Goal: Use online tool/utility: Utilize a website feature to perform a specific function

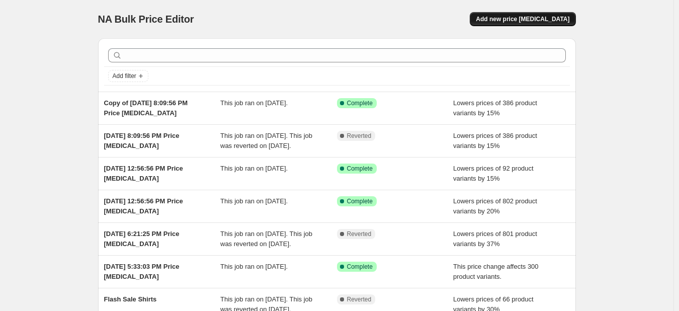
click at [529, 20] on span "Add new price [MEDICAL_DATA]" at bounding box center [523, 19] width 94 height 8
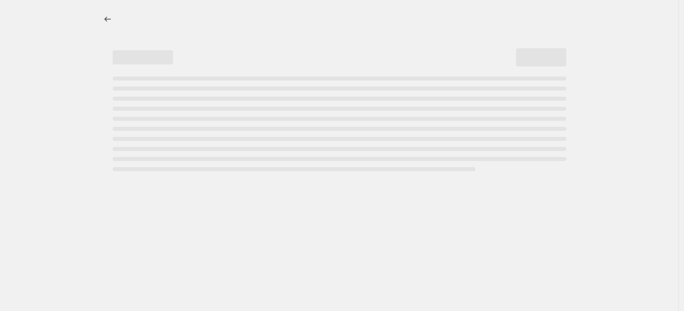
select select "percentage"
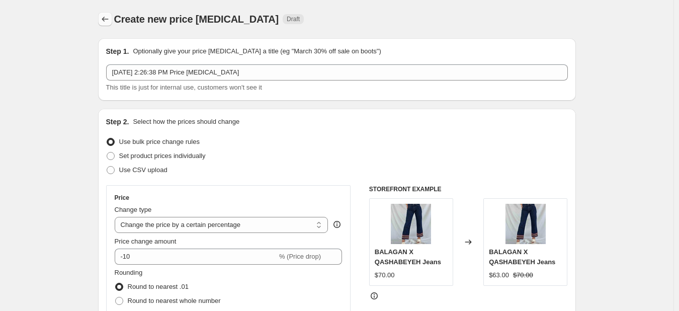
click at [106, 15] on icon "Price change jobs" at bounding box center [105, 19] width 10 height 10
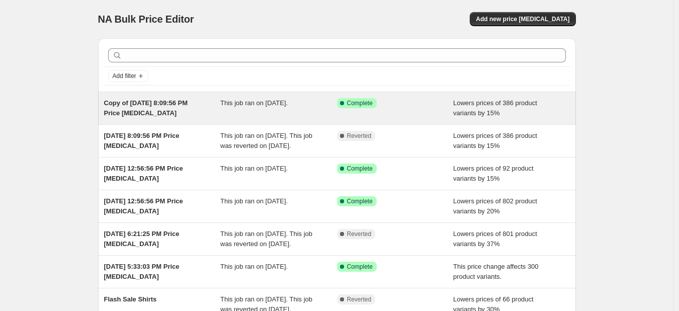
click at [163, 110] on span "Copy of [DATE] 8:09:56 PM Price [MEDICAL_DATA]" at bounding box center [146, 108] width 84 height 18
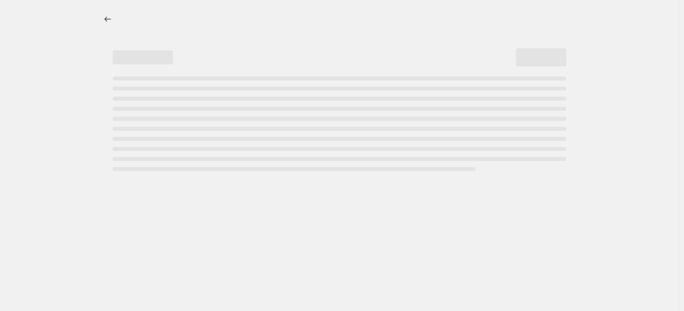
select select "percentage"
select select "collection"
select select "not_equal"
select select "tag"
select select "not_equal"
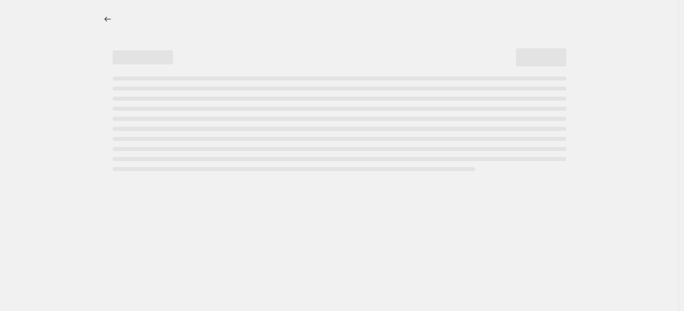
select select "inventory_quantity"
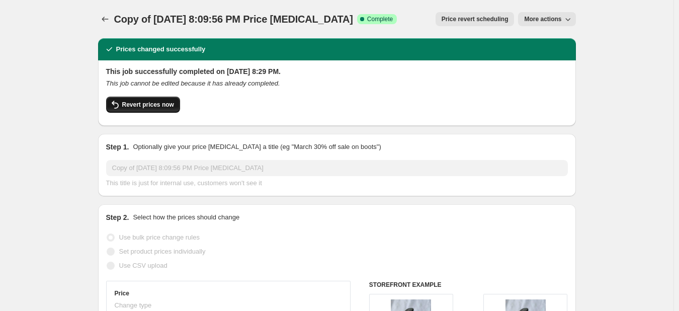
click at [150, 105] on span "Revert prices now" at bounding box center [148, 105] width 52 height 8
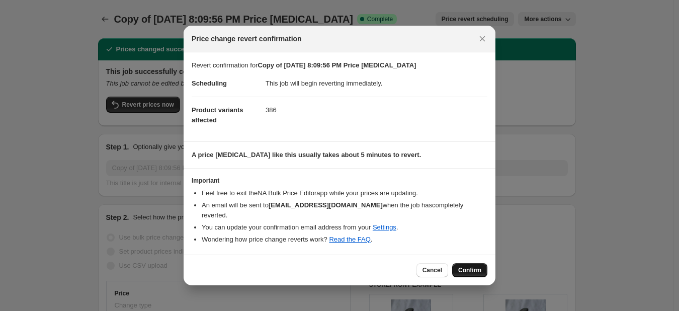
click at [467, 267] on span "Confirm" at bounding box center [469, 270] width 23 height 8
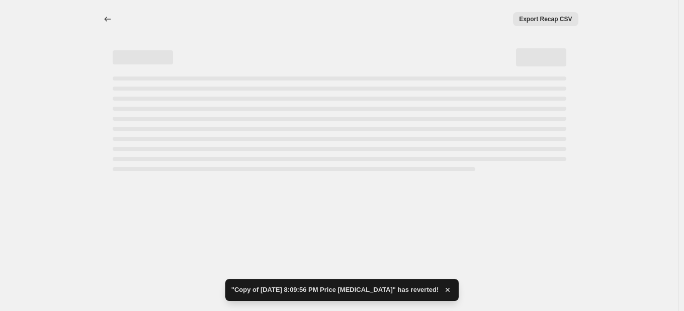
select select "percentage"
select select "collection"
select select "not_equal"
select select "tag"
select select "not_equal"
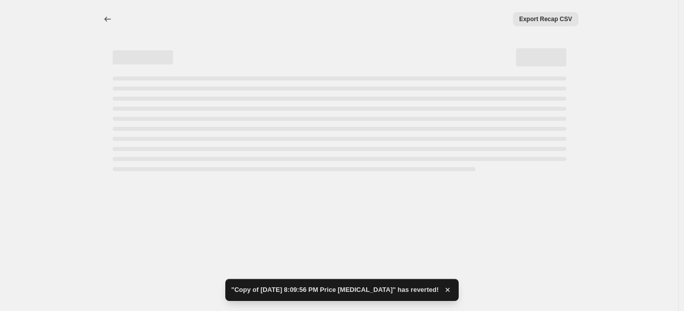
select select "inventory_quantity"
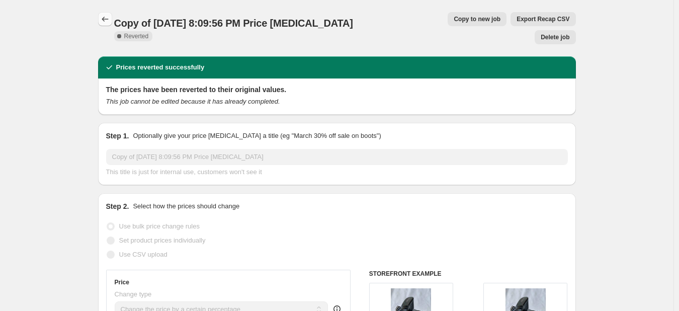
click at [105, 20] on icon "Price change jobs" at bounding box center [105, 19] width 7 height 5
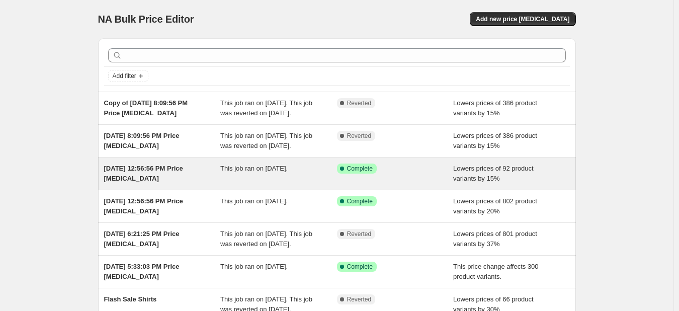
click at [183, 182] on span "[DATE] 12:56:56 PM Price [MEDICAL_DATA]" at bounding box center [143, 173] width 79 height 18
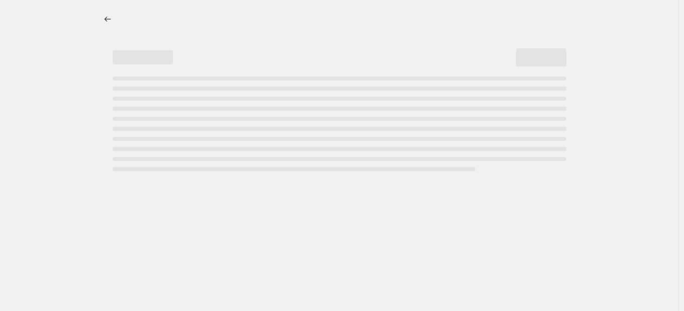
select select "percentage"
select select "no_change"
select select "tag"
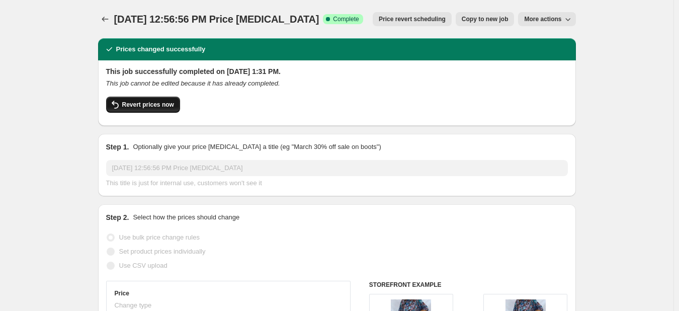
click at [160, 105] on span "Revert prices now" at bounding box center [148, 105] width 52 height 8
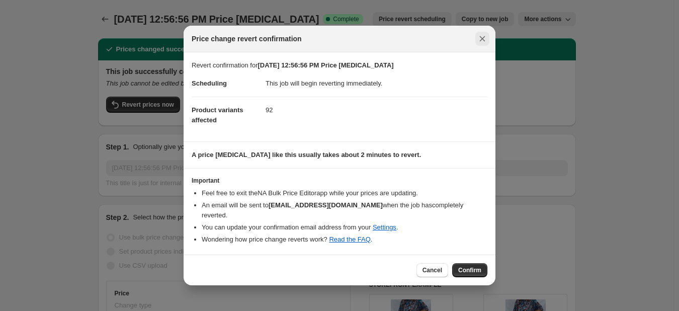
click at [485, 44] on icon "Close" at bounding box center [482, 39] width 10 height 10
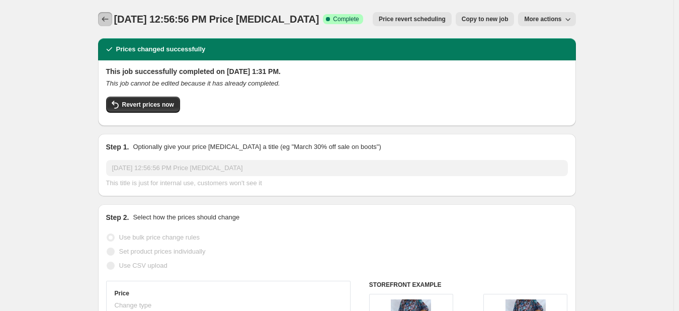
click at [108, 23] on icon "Price change jobs" at bounding box center [105, 19] width 10 height 10
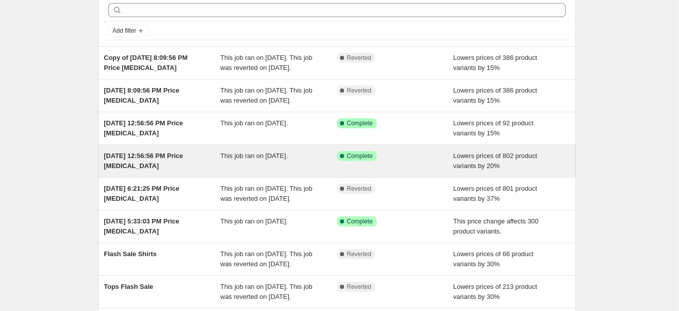
scroll to position [48, 0]
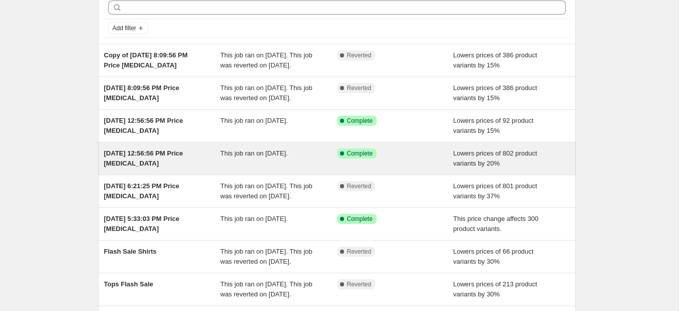
click at [168, 175] on div "[DATE] 12:56:56 PM Price [MEDICAL_DATA] This job ran on [DATE]. Success Complet…" at bounding box center [337, 158] width 478 height 32
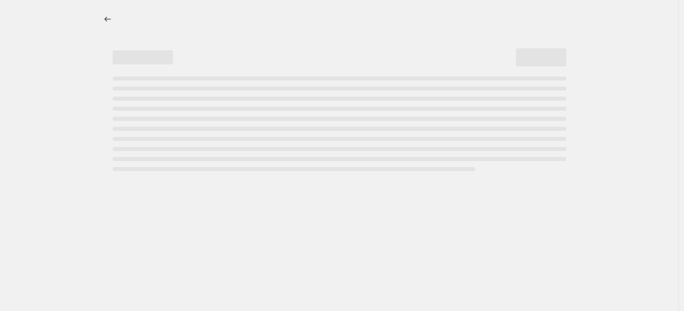
select select "percentage"
select select "tag"
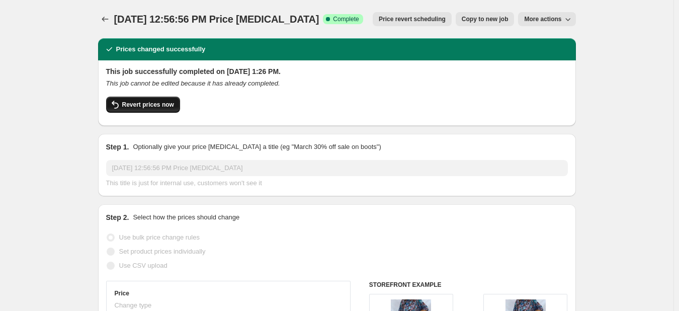
click at [143, 109] on button "Revert prices now" at bounding box center [143, 105] width 74 height 16
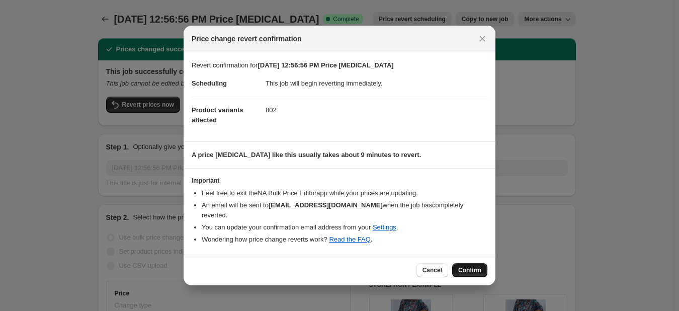
click at [473, 266] on span "Confirm" at bounding box center [469, 270] width 23 height 8
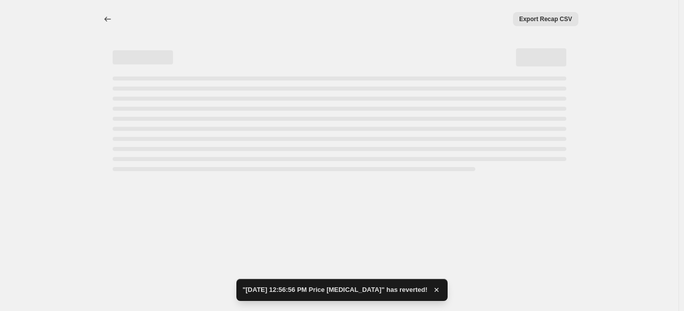
select select "percentage"
select select "tag"
